Goal: Navigation & Orientation: Find specific page/section

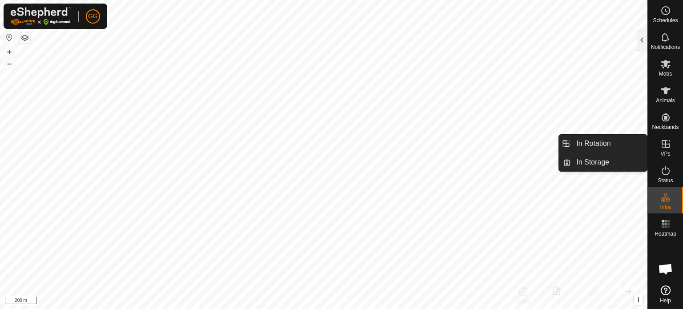
drag, startPoint x: 0, startPoint y: 0, endPoint x: 658, endPoint y: 149, distance: 674.4
click at [658, 149] on es-virtualpaddocks-svg-icon at bounding box center [665, 144] width 16 height 14
click at [599, 141] on link "In Rotation" at bounding box center [609, 144] width 76 height 18
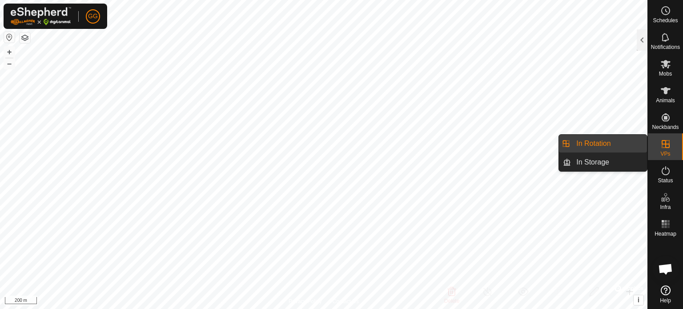
click at [599, 141] on link "In Rotation" at bounding box center [609, 144] width 76 height 18
click at [597, 168] on link "In Storage" at bounding box center [609, 162] width 76 height 18
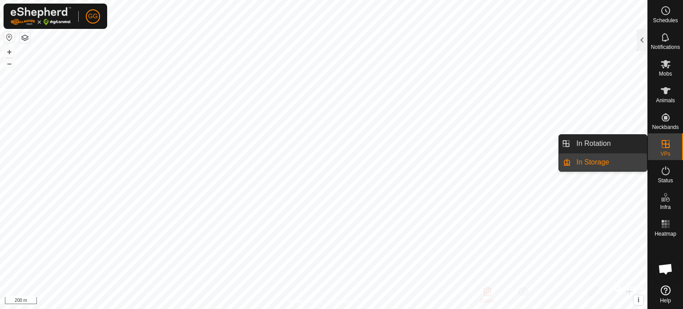
click at [584, 136] on link "In Rotation" at bounding box center [609, 144] width 76 height 18
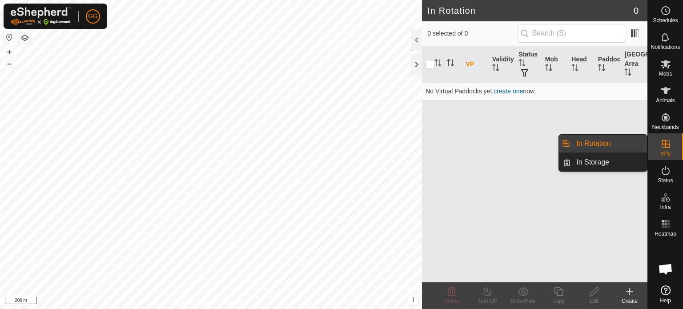
click at [604, 145] on link "In Rotation" at bounding box center [609, 144] width 76 height 18
click at [604, 160] on link "In Storage" at bounding box center [609, 162] width 76 height 18
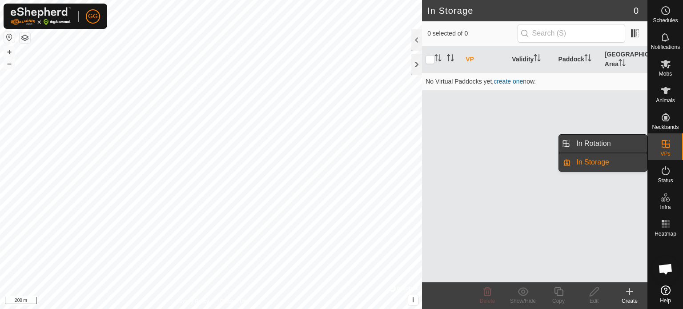
click at [595, 142] on link "In Rotation" at bounding box center [609, 144] width 76 height 18
